Goal: Task Accomplishment & Management: Manage account settings

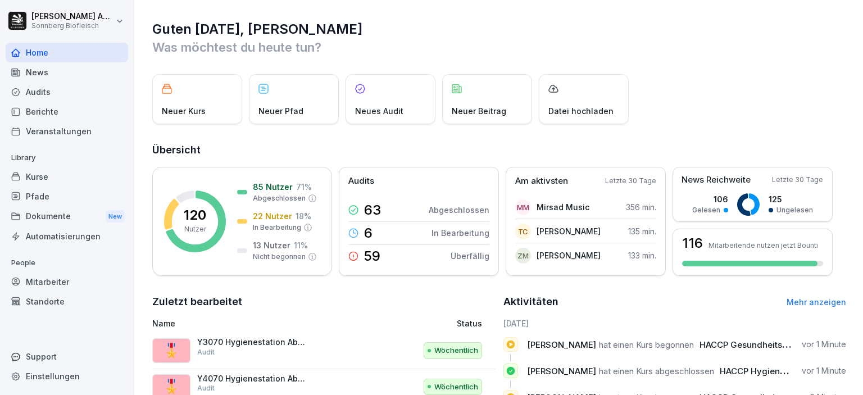
scroll to position [182, 0]
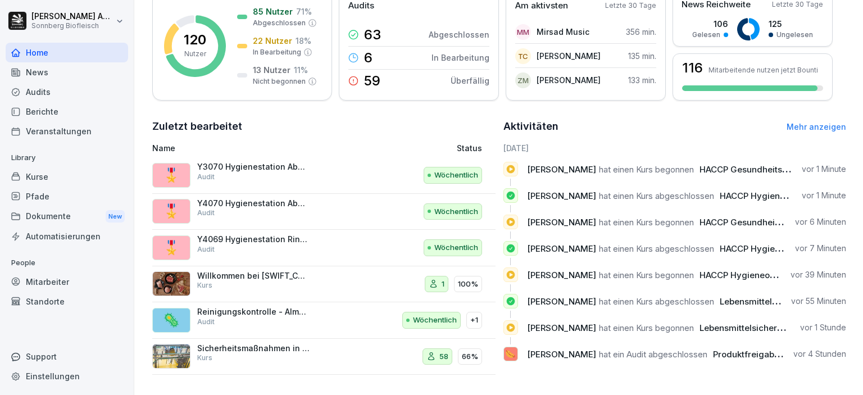
click at [49, 107] on div "Berichte" at bounding box center [67, 112] width 122 height 20
click at [60, 89] on div "Audits" at bounding box center [67, 92] width 122 height 20
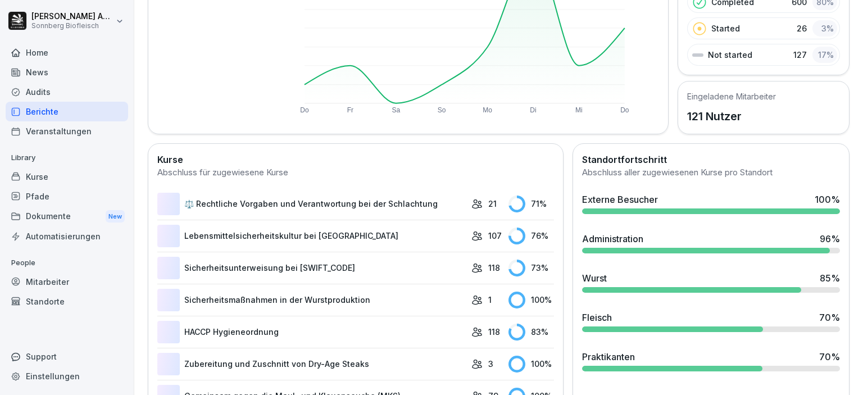
scroll to position [69, 0]
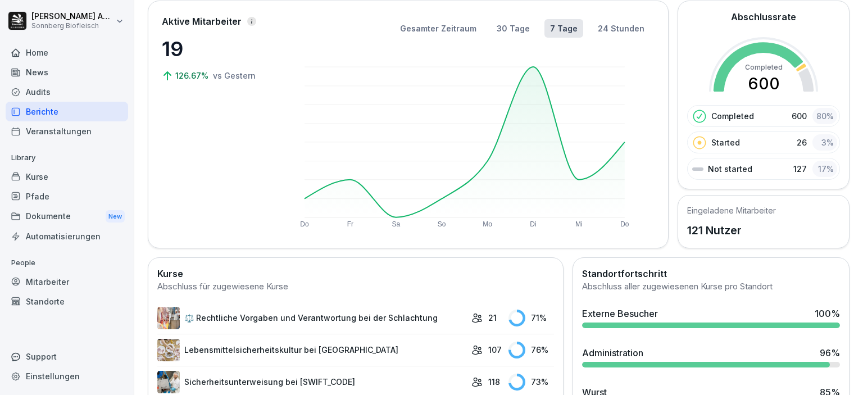
click at [27, 193] on div "Pfade" at bounding box center [67, 196] width 122 height 20
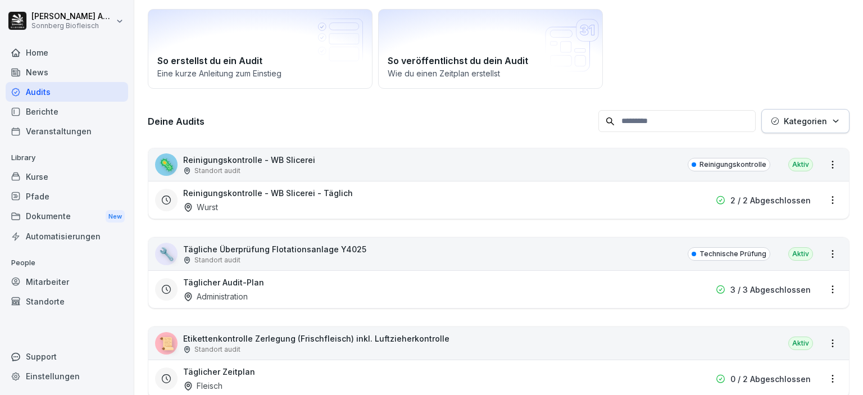
click at [33, 179] on div "Kurse" at bounding box center [67, 177] width 122 height 20
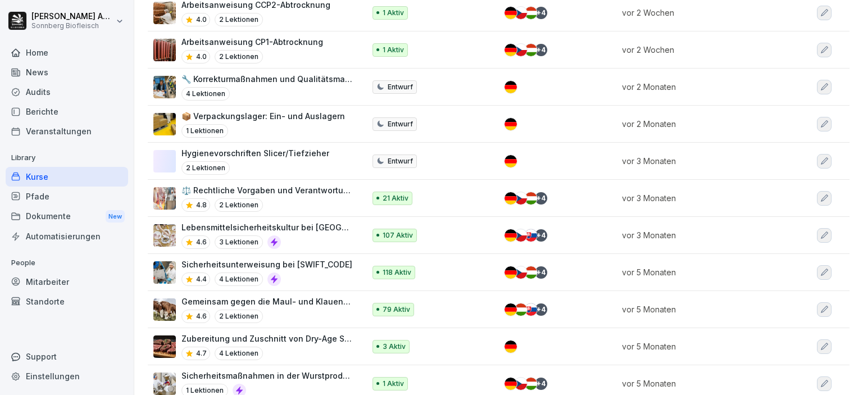
scroll to position [523, 0]
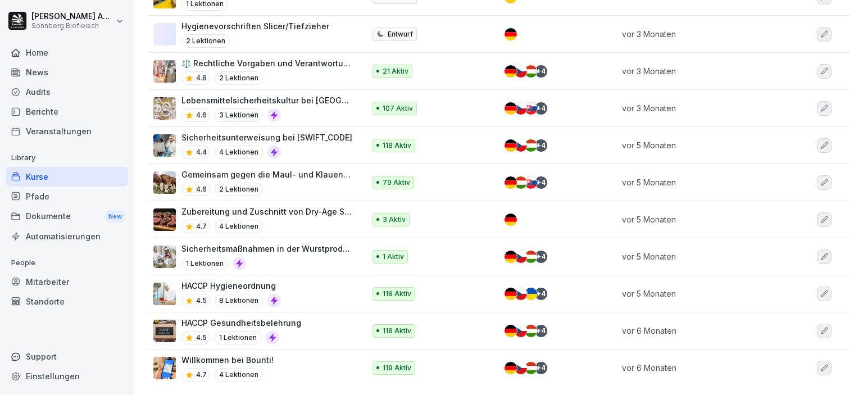
click at [266, 282] on p "HACCP Hygieneordnung" at bounding box center [230, 286] width 99 height 12
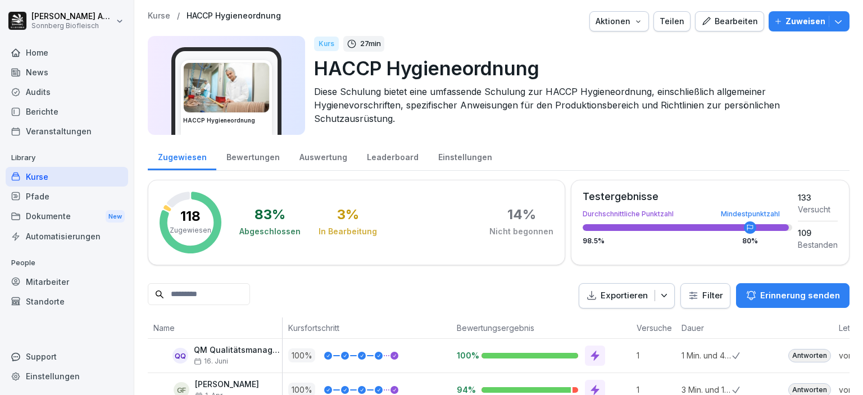
scroll to position [56, 0]
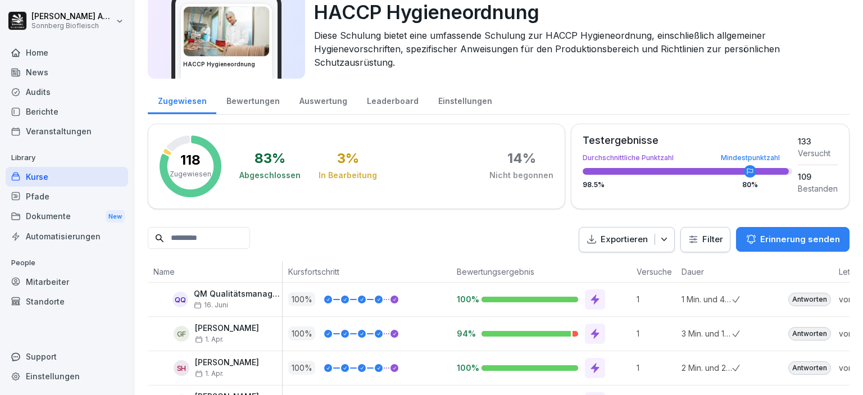
click at [216, 237] on input at bounding box center [199, 238] width 102 height 22
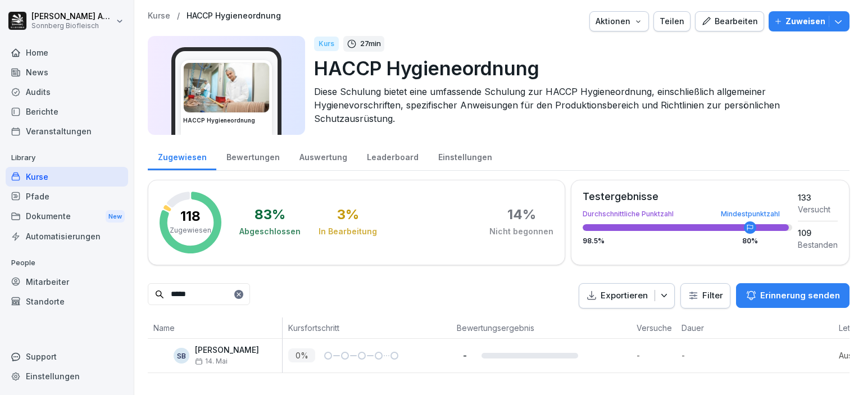
scroll to position [4, 0]
type input "*****"
click at [242, 291] on icon at bounding box center [238, 294] width 7 height 7
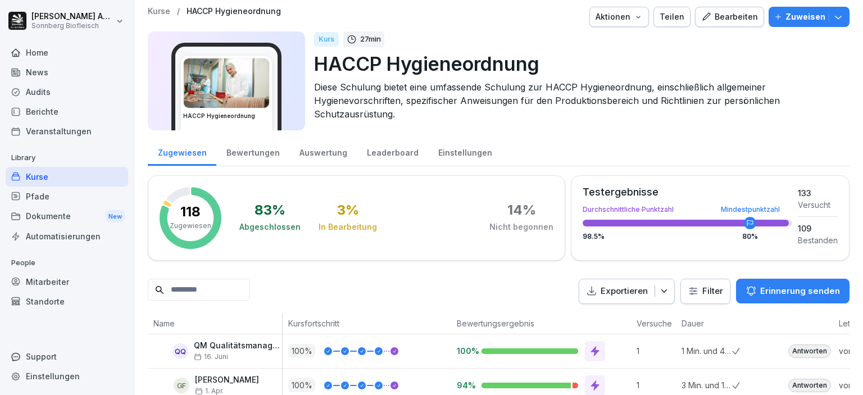
click at [194, 288] on input at bounding box center [199, 290] width 102 height 22
type input "*"
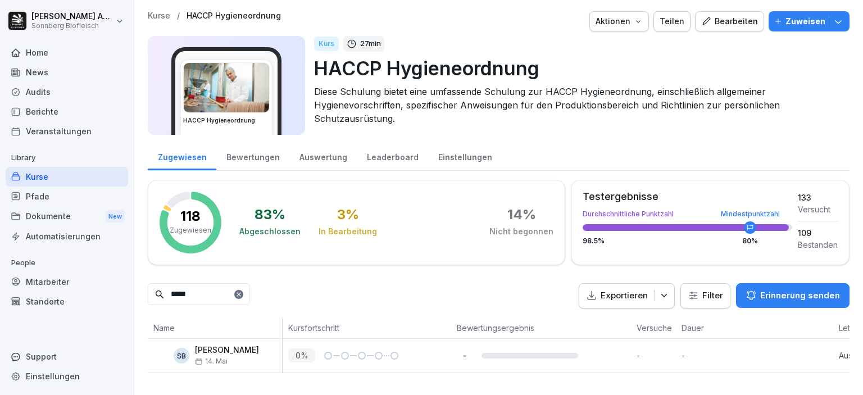
drag, startPoint x: 216, startPoint y: 289, endPoint x: 134, endPoint y: 280, distance: 83.0
click at [137, 282] on div "Kurse / HACCP Hygieneordnung Aktionen Teilen Bearbeiten Zuweisen HACCP Hygieneo…" at bounding box center [498, 192] width 728 height 384
type input "*****"
click at [242, 291] on icon at bounding box center [238, 294] width 7 height 7
click at [208, 290] on input at bounding box center [199, 294] width 102 height 22
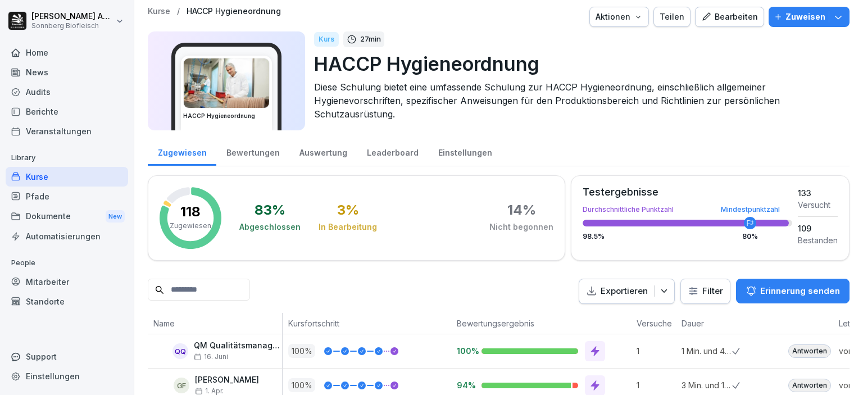
scroll to position [117, 0]
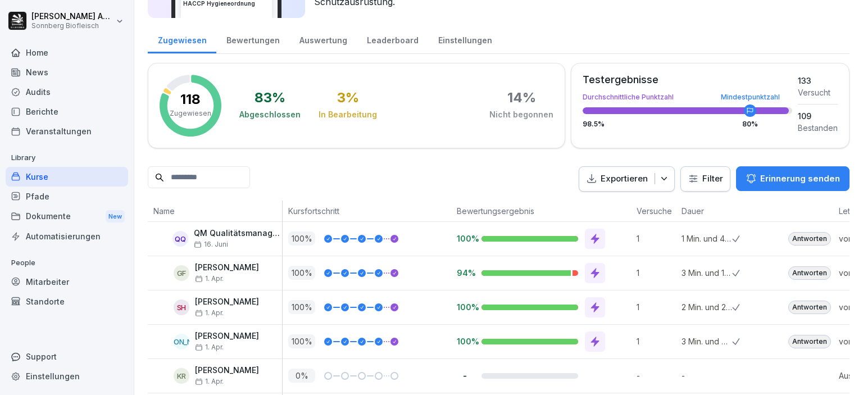
click at [207, 297] on p "[PERSON_NAME]" at bounding box center [227, 302] width 64 height 10
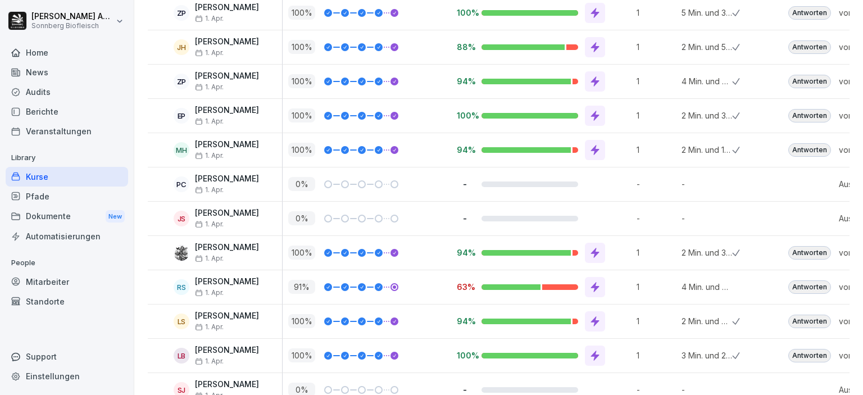
scroll to position [1015, 0]
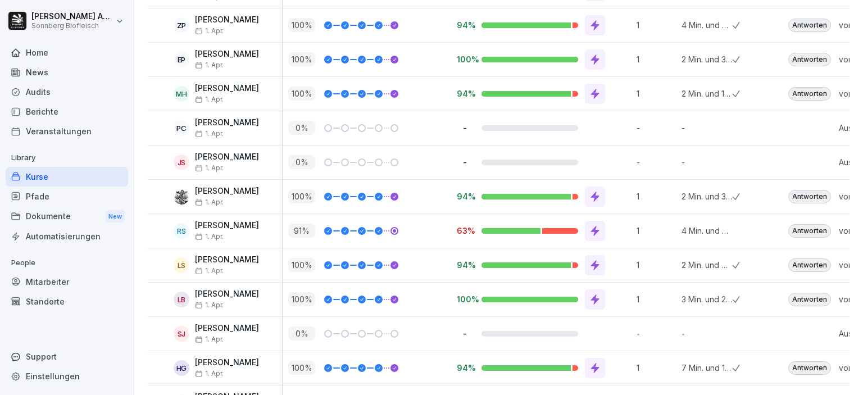
click at [806, 228] on div "Antworten" at bounding box center [809, 230] width 43 height 13
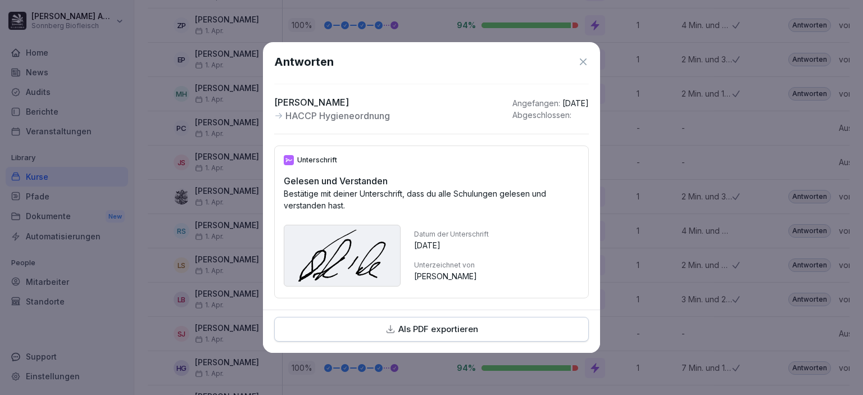
click at [585, 57] on icon at bounding box center [582, 61] width 11 height 11
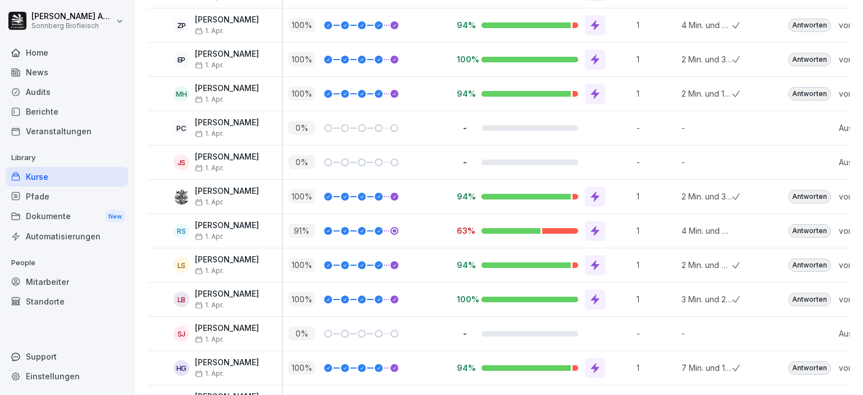
click at [213, 215] on div "RS [PERSON_NAME] [DATE]" at bounding box center [215, 231] width 134 height 34
click at [171, 224] on div "RS [PERSON_NAME] [DATE]" at bounding box center [217, 231] width 129 height 20
drag, startPoint x: 842, startPoint y: 225, endPoint x: 862, endPoint y: 226, distance: 20.3
click at [862, 226] on div "Kurse / HACCP Hygieneordnung Aktionen Teilen Bearbeiten Zuweisen HACCP Hygieneo…" at bounding box center [498, 197] width 728 height 395
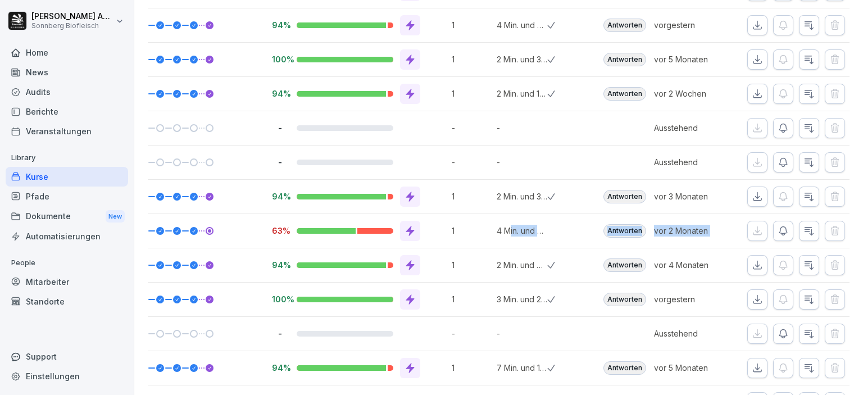
scroll to position [0, 194]
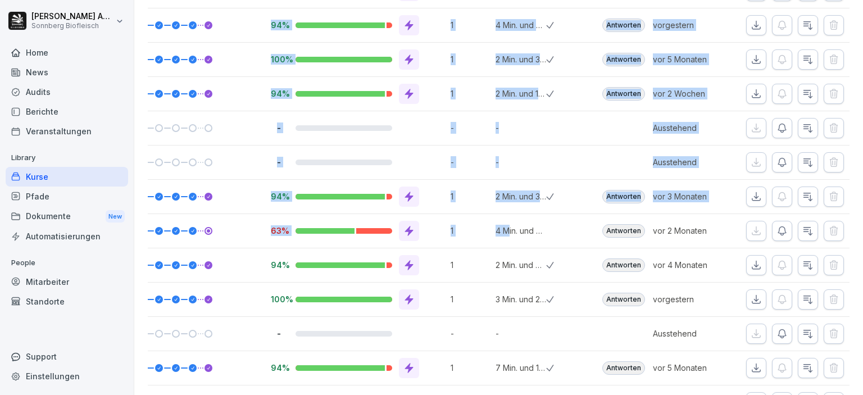
drag, startPoint x: 848, startPoint y: 226, endPoint x: 862, endPoint y: 225, distance: 13.5
click at [862, 225] on div "Kurse / HACCP Hygieneordnung Aktionen Teilen Bearbeiten Zuweisen HACCP Hygieneo…" at bounding box center [498, 197] width 728 height 395
click at [776, 226] on icon "button" at bounding box center [781, 230] width 11 height 11
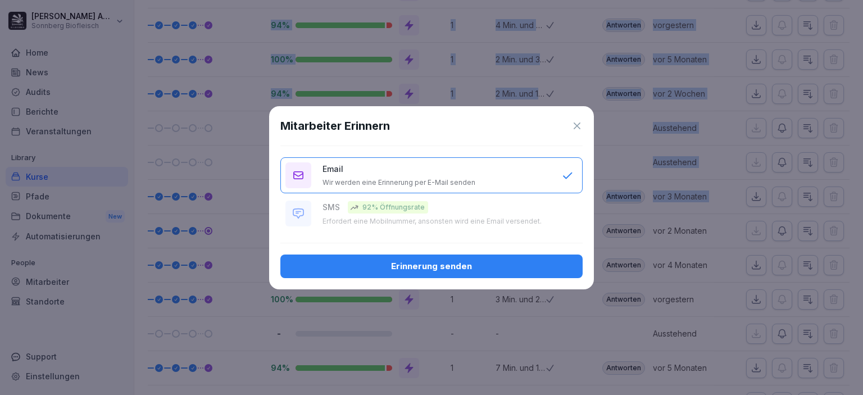
click at [439, 267] on div "Erinnerung senden" at bounding box center [431, 266] width 284 height 12
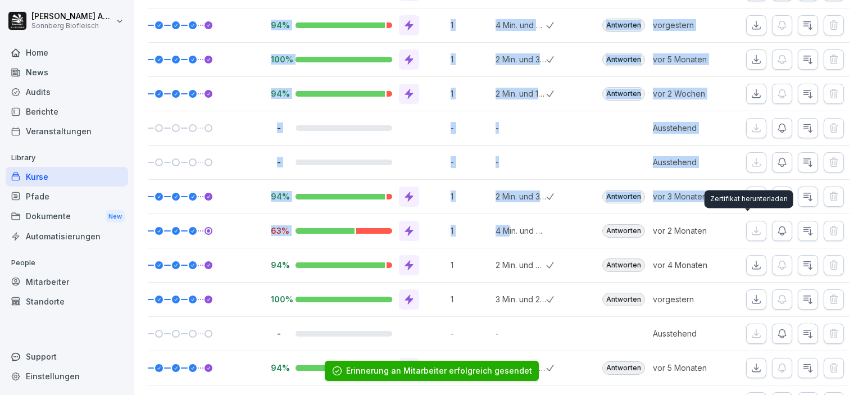
click at [776, 230] on icon "button" at bounding box center [781, 230] width 11 height 11
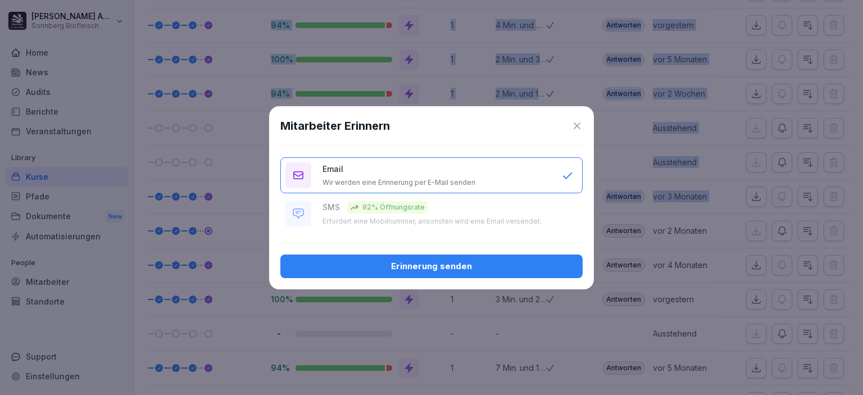
click at [573, 125] on icon at bounding box center [576, 125] width 11 height 11
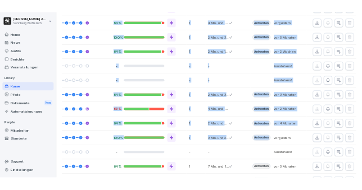
scroll to position [0, 0]
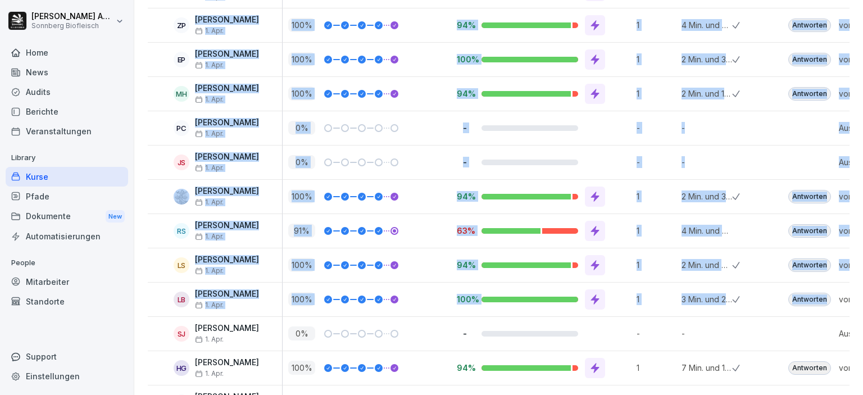
drag, startPoint x: 637, startPoint y: 289, endPoint x: 71, endPoint y: 261, distance: 566.2
click at [71, 262] on div "[PERSON_NAME] Biofleisch Home News Audits Berichte Veranstaltungen Library Kurs…" at bounding box center [431, 197] width 863 height 395
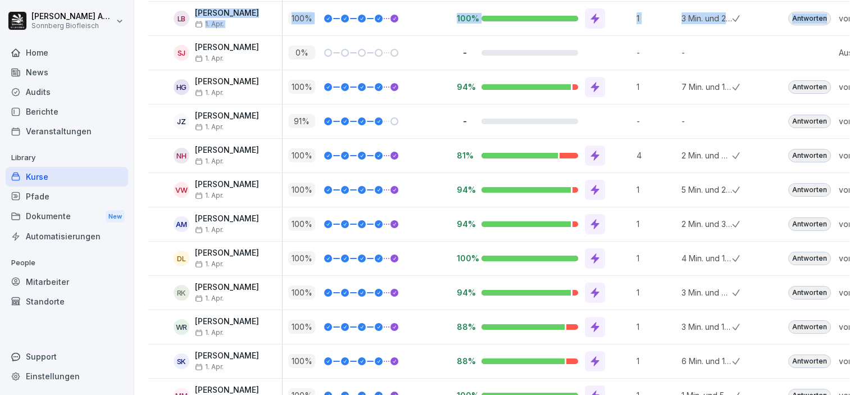
scroll to position [1184, 0]
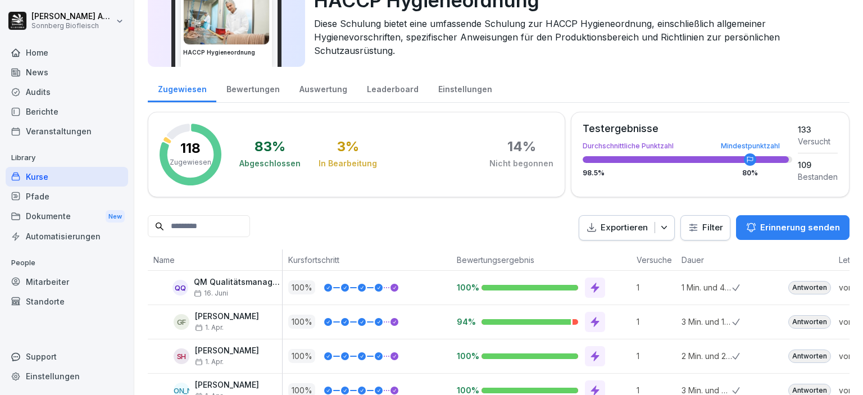
scroll to position [0, 0]
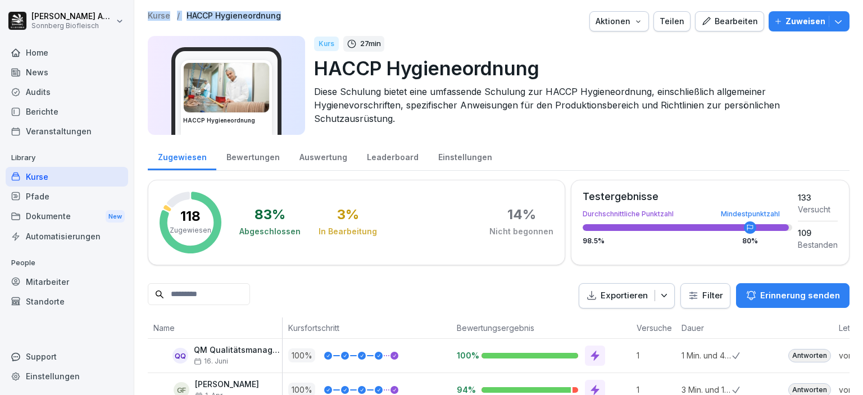
drag, startPoint x: 305, startPoint y: 12, endPoint x: 135, endPoint y: 17, distance: 170.8
drag, startPoint x: 741, startPoint y: 226, endPoint x: 708, endPoint y: 231, distance: 33.4
click at [708, 231] on div "Testergebnisse Durchschnittliche Punktzahl Mindestpunktzahl 98.5 % 80 %" at bounding box center [686, 220] width 209 height 59
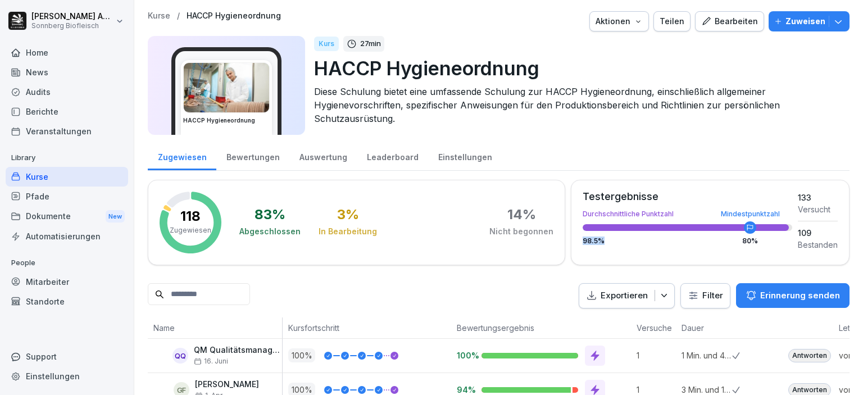
click at [699, 243] on div "98.5 %" at bounding box center [686, 241] width 209 height 7
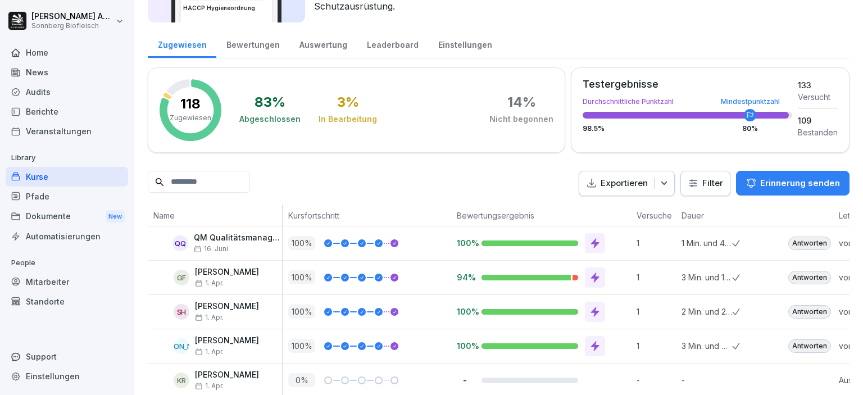
click at [229, 188] on input at bounding box center [199, 182] width 102 height 22
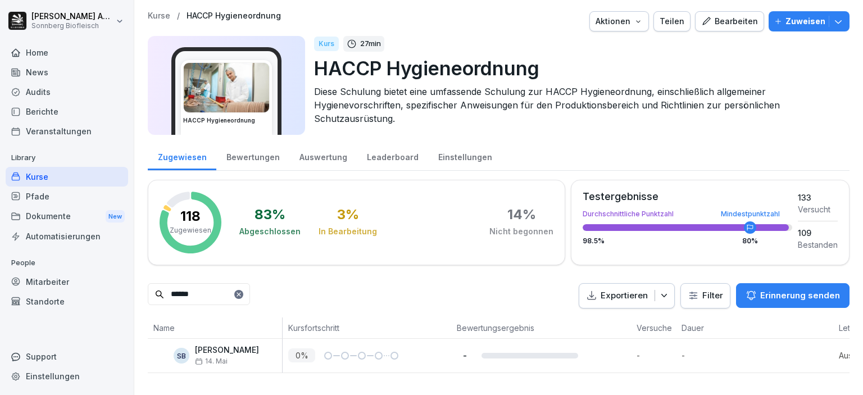
scroll to position [4, 0]
type input "******"
click at [242, 357] on p "14. Mai" at bounding box center [227, 361] width 64 height 8
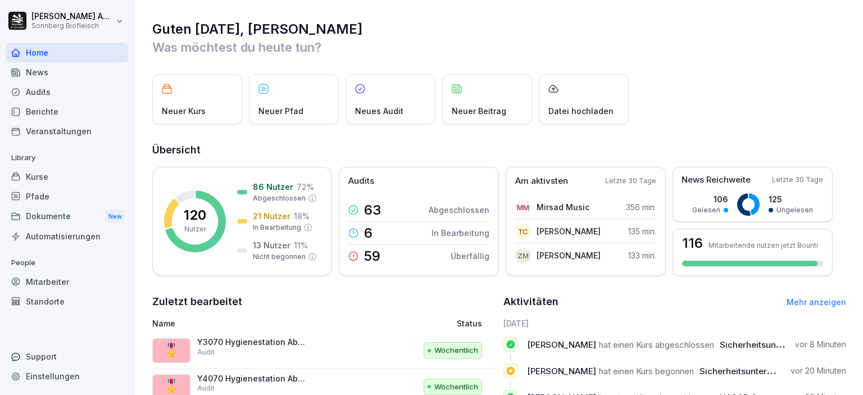
click at [49, 181] on div "Kurse" at bounding box center [67, 177] width 122 height 20
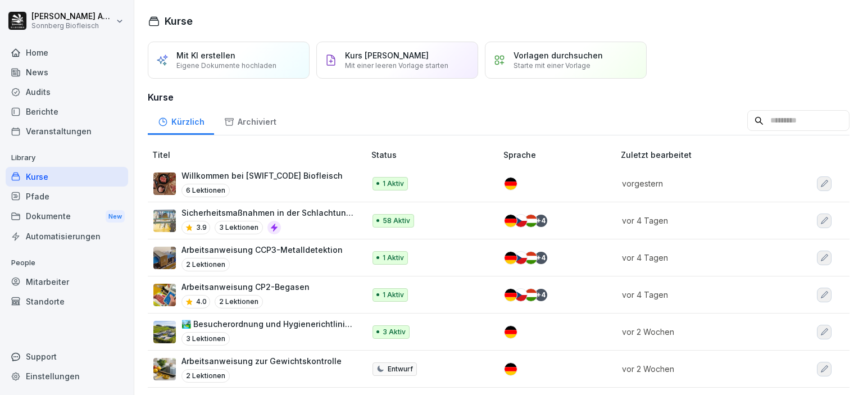
scroll to position [337, 0]
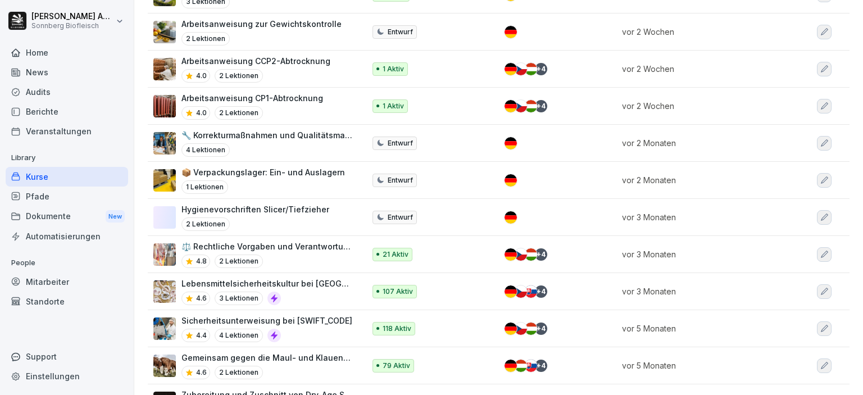
click at [303, 291] on div "4.6 3 Lektionen" at bounding box center [267, 297] width 172 height 13
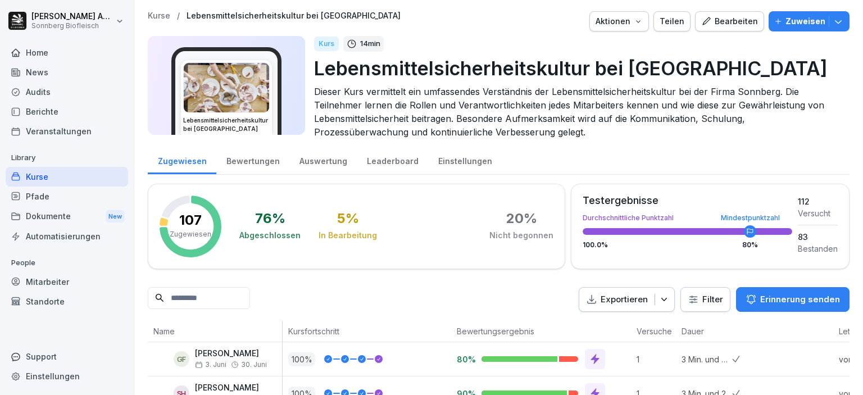
scroll to position [168, 0]
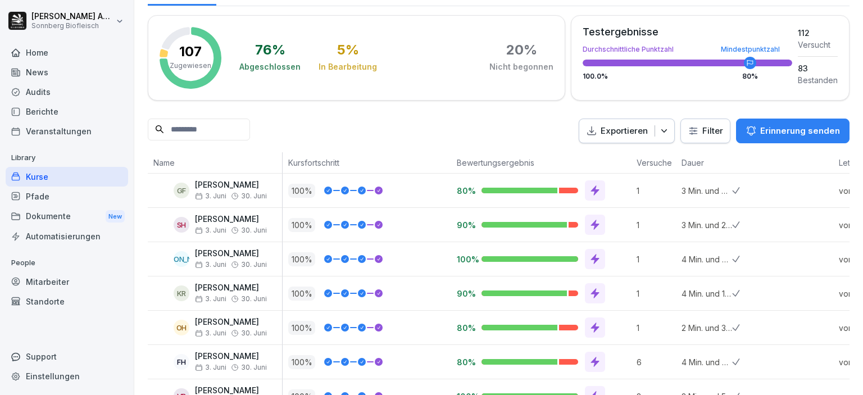
click at [240, 128] on input at bounding box center [199, 129] width 102 height 22
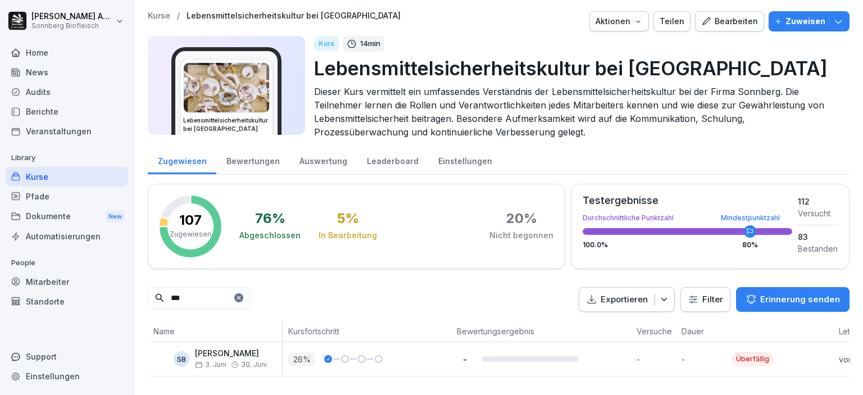
scroll to position [8, 0]
type input "***"
